Goal: Navigation & Orientation: Find specific page/section

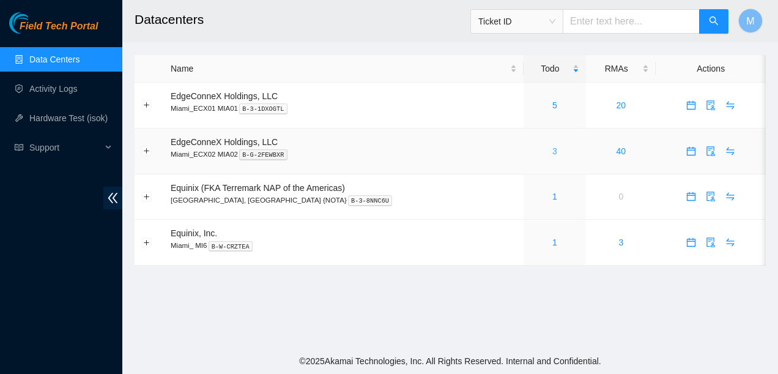
click at [552, 149] on link "3" at bounding box center [554, 151] width 5 height 10
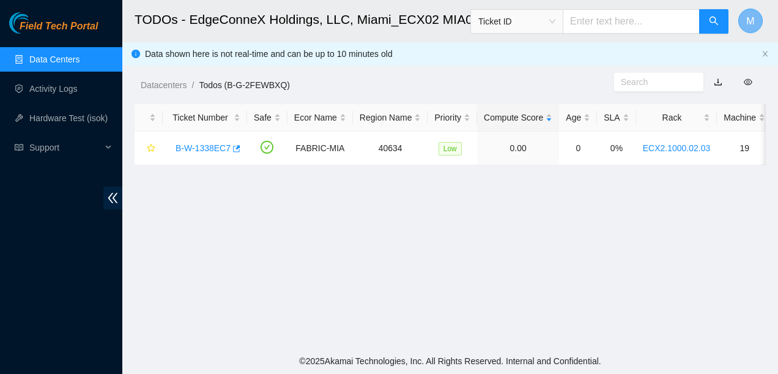
click at [752, 21] on span "M" at bounding box center [750, 20] width 8 height 15
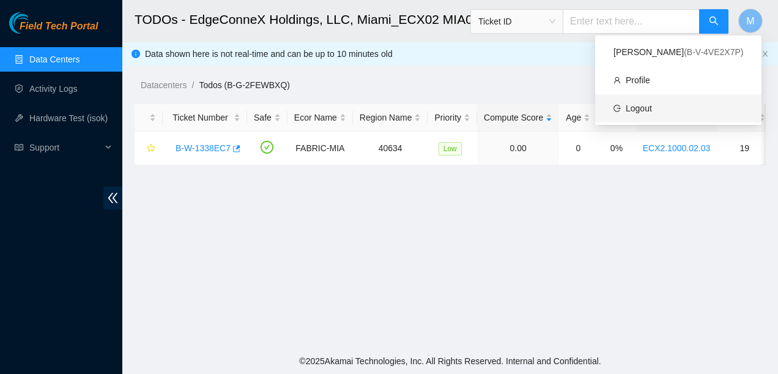
click at [649, 106] on link "Logout" at bounding box center [639, 108] width 26 height 10
